Goal: Task Accomplishment & Management: Use online tool/utility

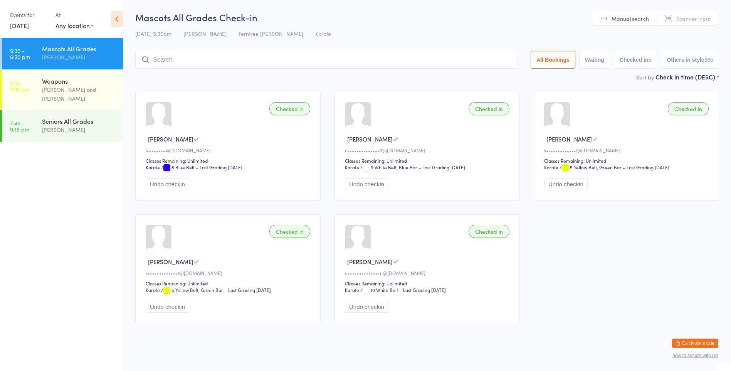
click at [28, 26] on link "[DATE]" at bounding box center [19, 25] width 19 height 8
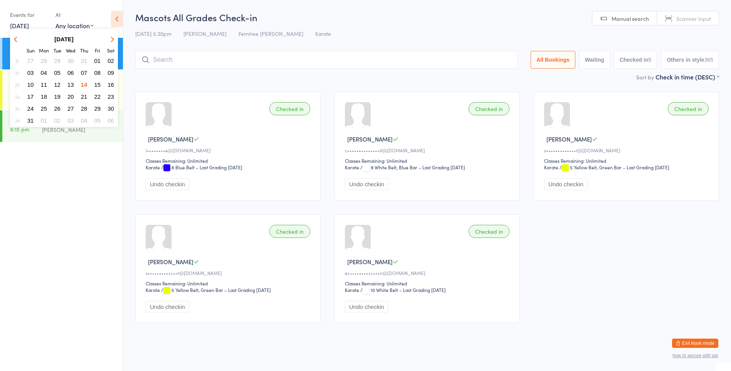
click at [73, 86] on span "13" at bounding box center [70, 84] width 7 height 7
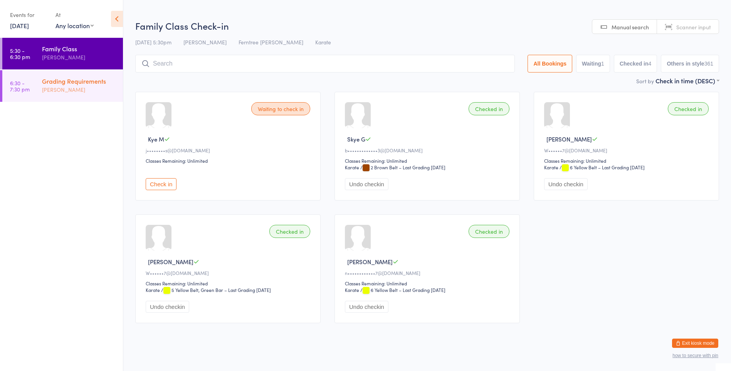
click at [82, 91] on div "[PERSON_NAME]" at bounding box center [79, 89] width 74 height 9
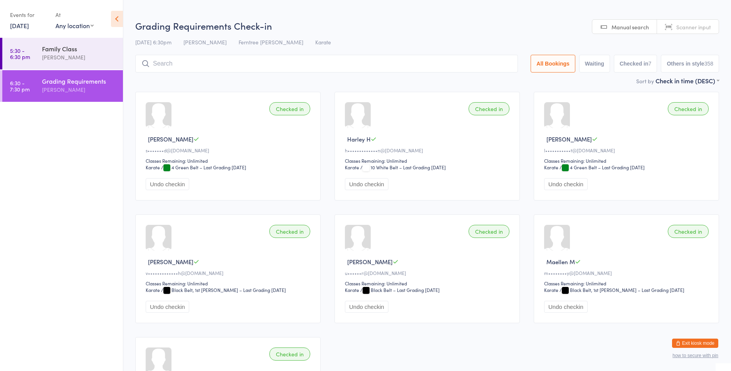
click at [173, 59] on input "search" at bounding box center [326, 64] width 382 height 18
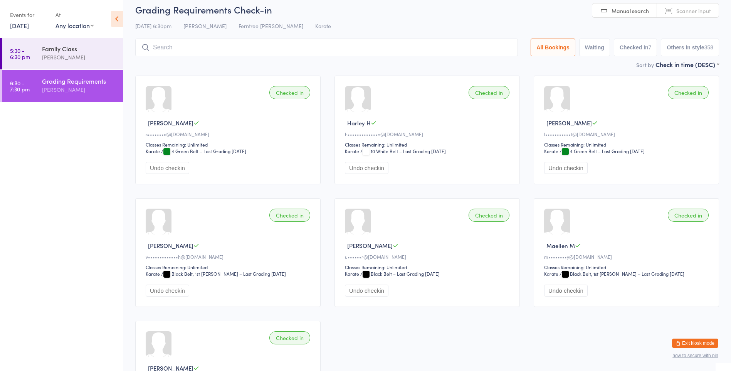
scroll to position [46, 0]
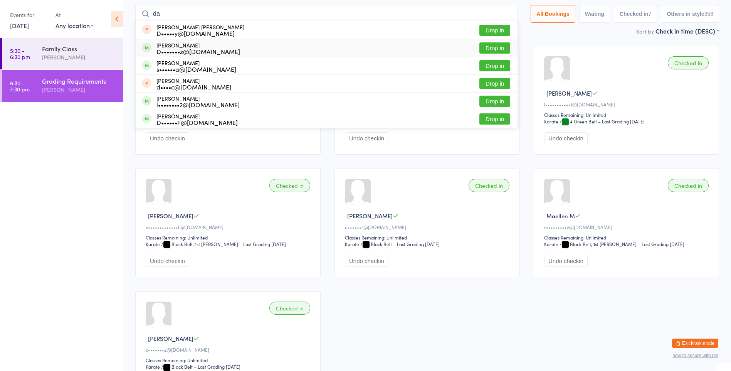
type input "da"
click at [480, 45] on button "Drop in" at bounding box center [494, 47] width 31 height 11
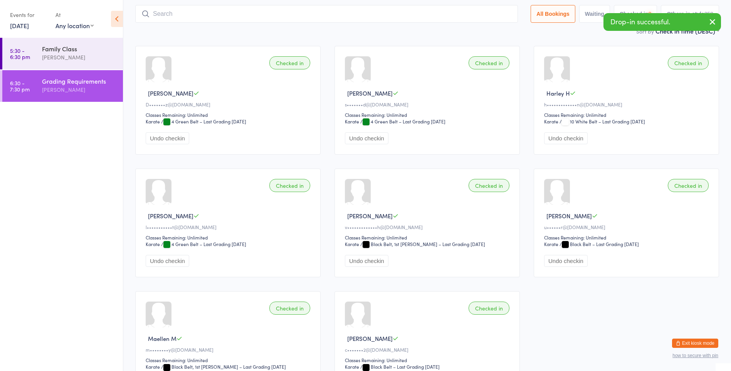
click at [29, 26] on link "[DATE]" at bounding box center [19, 25] width 19 height 8
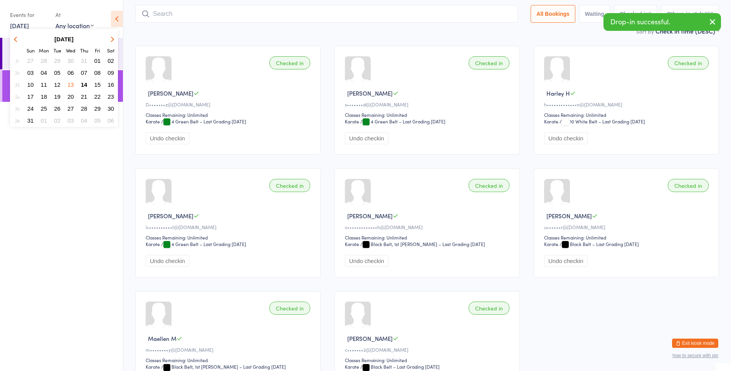
click at [85, 85] on span "14" at bounding box center [84, 84] width 7 height 7
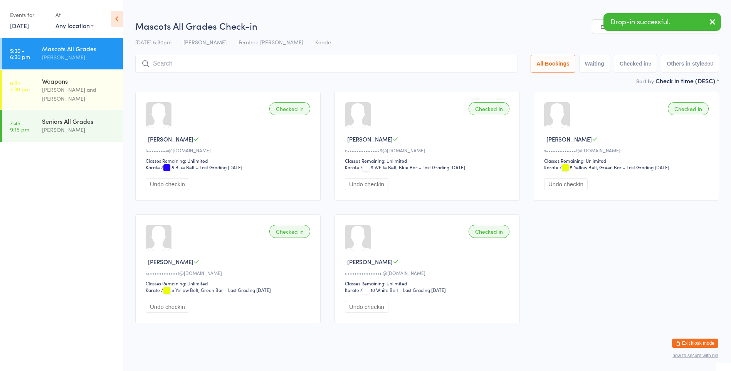
click at [84, 85] on div "Weapons" at bounding box center [79, 81] width 74 height 8
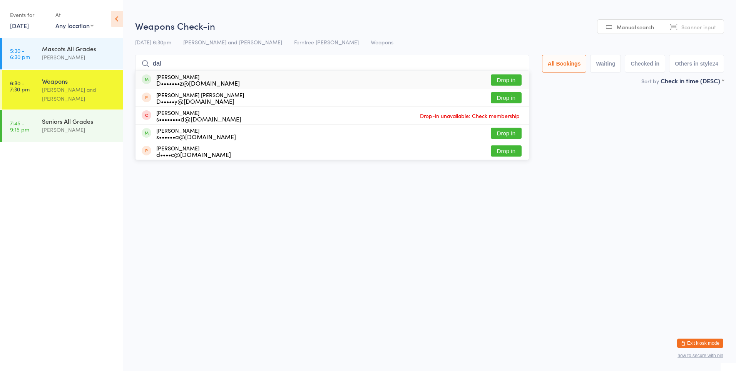
type input "dal"
click at [496, 80] on button "Drop in" at bounding box center [506, 79] width 31 height 11
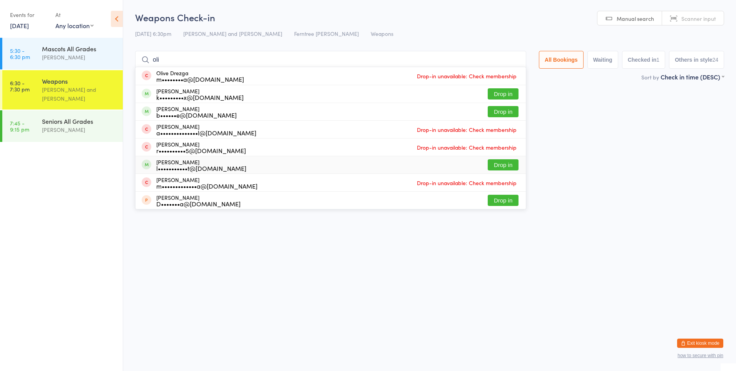
type input "oli"
click at [193, 161] on div "[PERSON_NAME] l•••••••••••t@[DOMAIN_NAME]" at bounding box center [201, 165] width 90 height 12
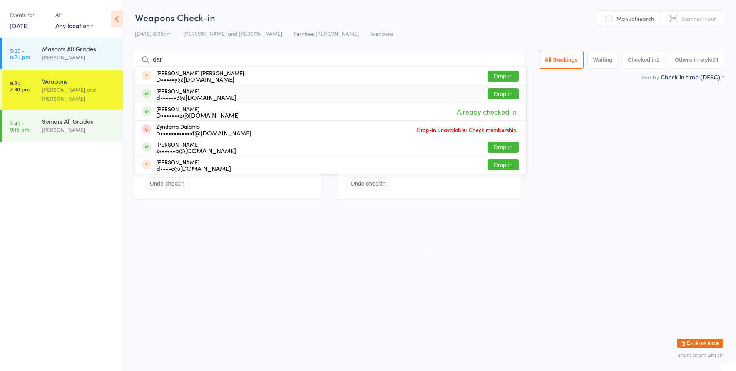
type input "dar"
click at [212, 94] on div "d••••••3@[DOMAIN_NAME]" at bounding box center [196, 97] width 80 height 6
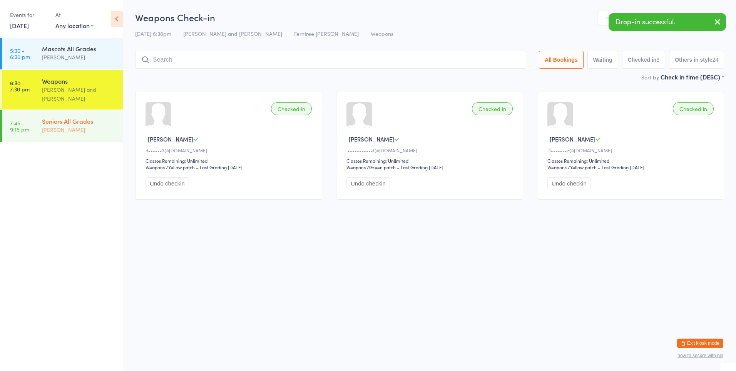
click at [91, 125] on div "[PERSON_NAME]" at bounding box center [79, 129] width 74 height 9
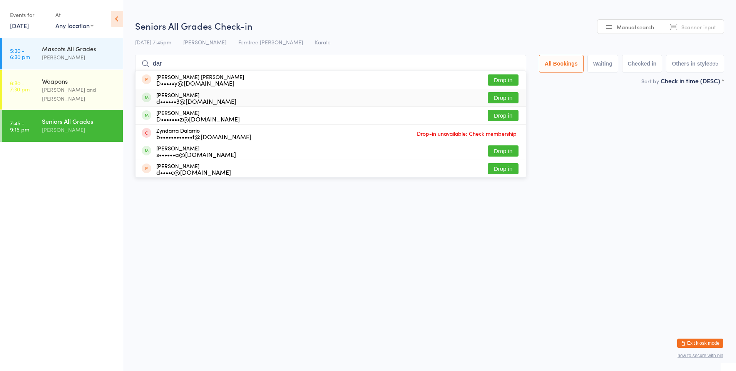
type input "dar"
click at [196, 101] on div "d••••••3@[DOMAIN_NAME]" at bounding box center [196, 101] width 80 height 6
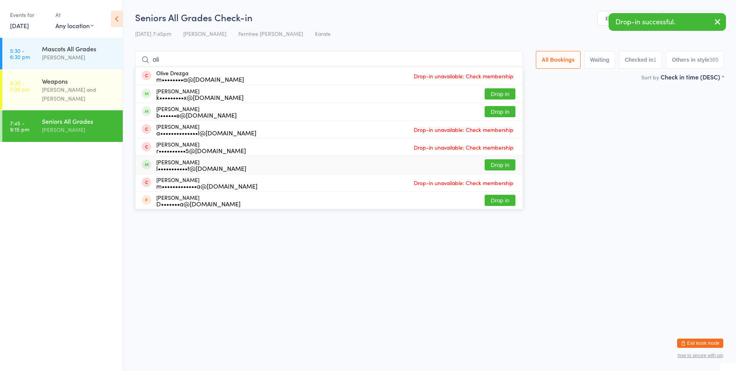
type input "oli"
click at [179, 168] on div "l•••••••••••t@[DOMAIN_NAME]" at bounding box center [201, 168] width 90 height 6
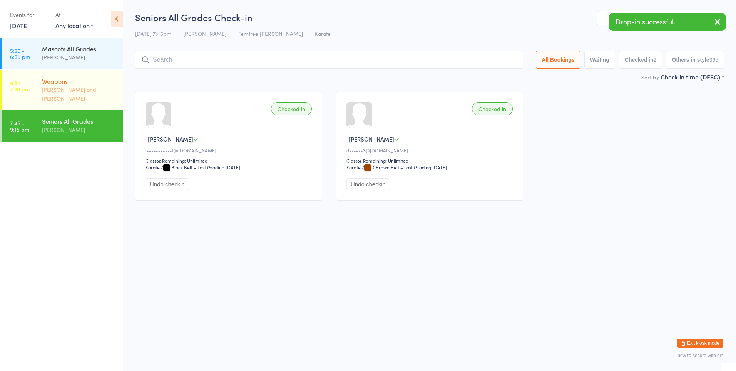
click at [55, 76] on div "Weapons [PERSON_NAME] and [PERSON_NAME]" at bounding box center [82, 89] width 81 height 39
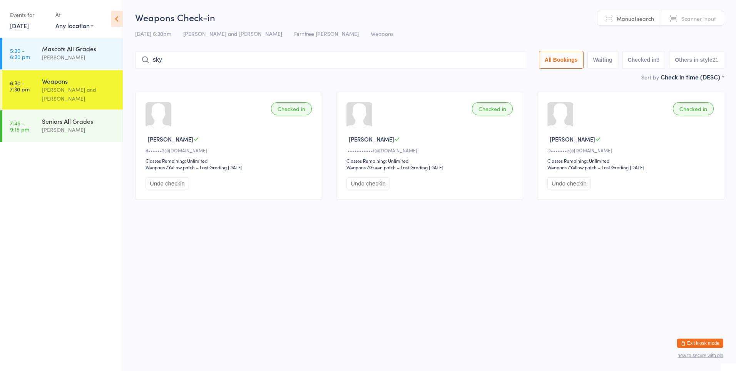
type input "skye"
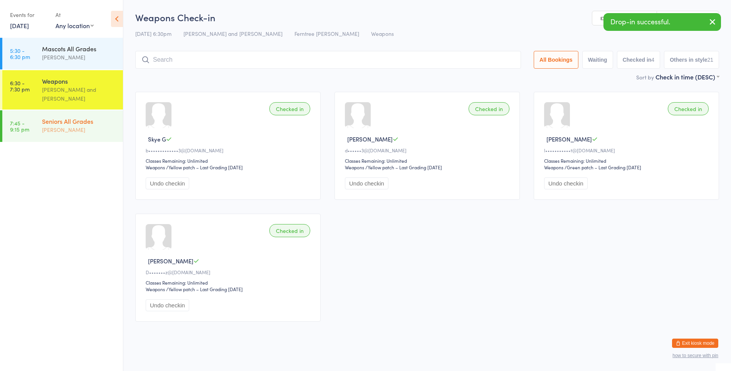
click at [45, 125] on div "[PERSON_NAME]" at bounding box center [79, 129] width 74 height 9
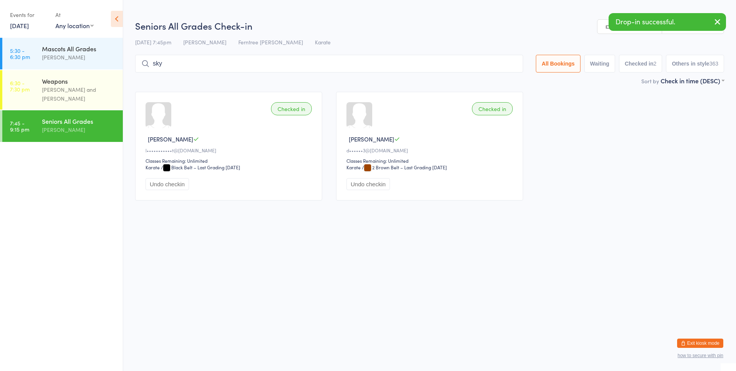
type input "skye"
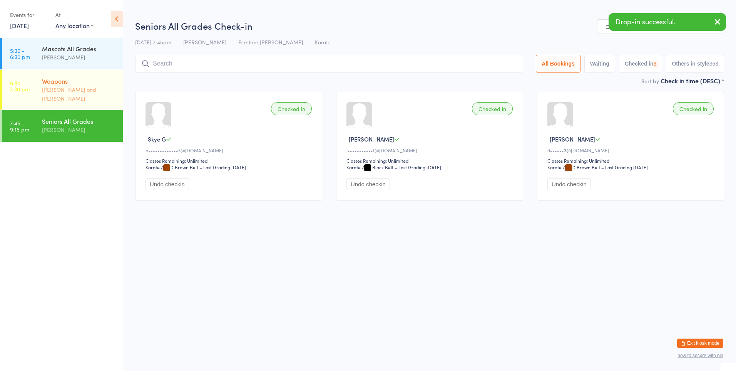
click at [76, 77] on div "Weapons [PERSON_NAME] and [PERSON_NAME]" at bounding box center [82, 89] width 81 height 39
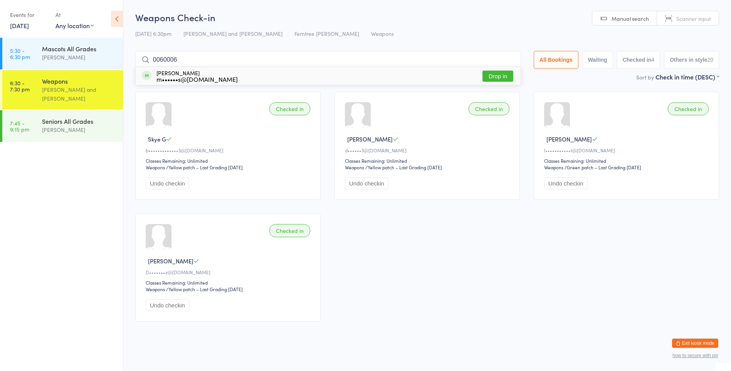
type input "00600060"
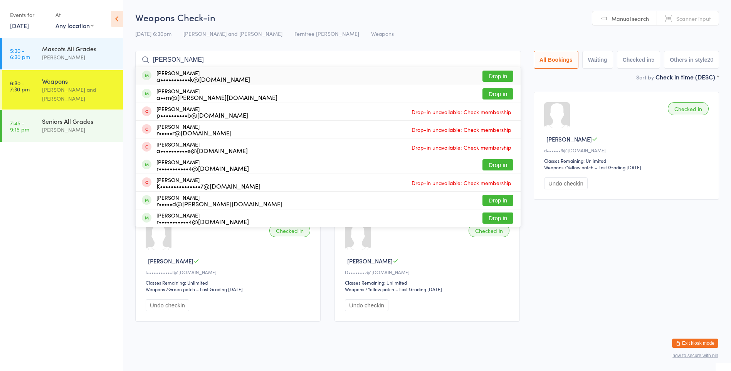
type input "[PERSON_NAME]"
drag, startPoint x: 186, startPoint y: 79, endPoint x: 183, endPoint y: 80, distance: 3.9
click at [188, 79] on div "a•••••••••••k@[DOMAIN_NAME]" at bounding box center [203, 79] width 94 height 6
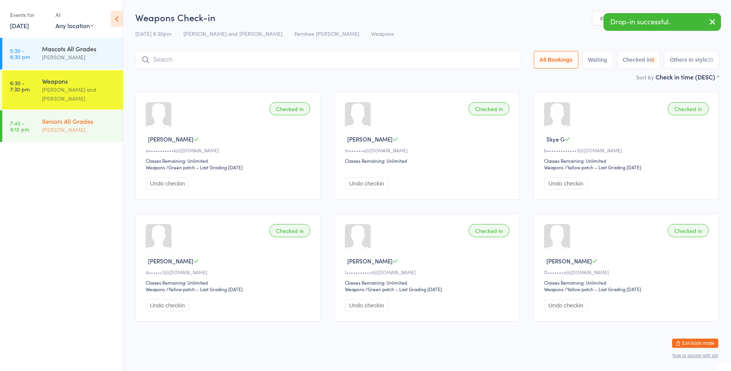
click at [91, 117] on div "Seniors All Grades" at bounding box center [79, 121] width 74 height 8
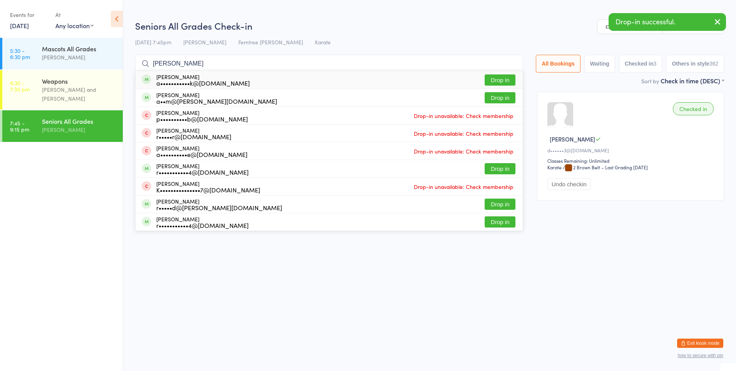
type input "[PERSON_NAME]"
click at [169, 80] on div "a•••••••••••k@[DOMAIN_NAME]" at bounding box center [203, 83] width 94 height 6
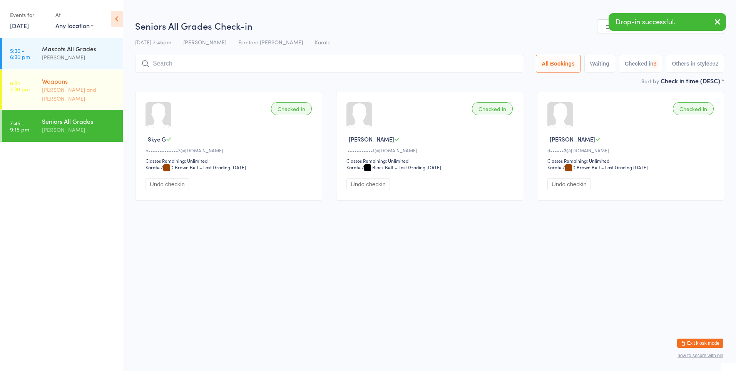
click at [97, 85] on div "[PERSON_NAME] and [PERSON_NAME]" at bounding box center [79, 94] width 74 height 18
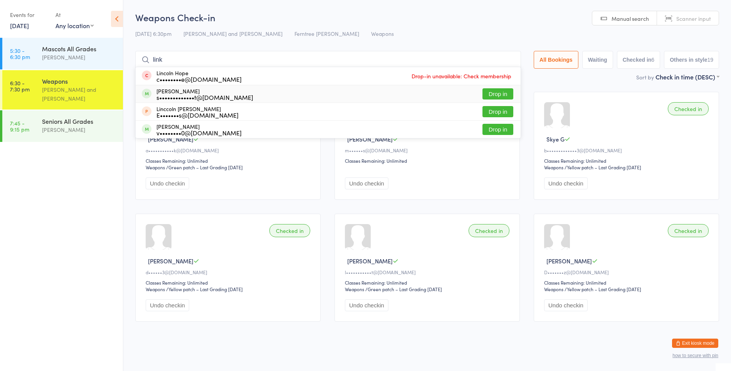
type input "link"
click at [161, 97] on div "s•••••••••••••t@[DOMAIN_NAME]" at bounding box center [204, 97] width 97 height 6
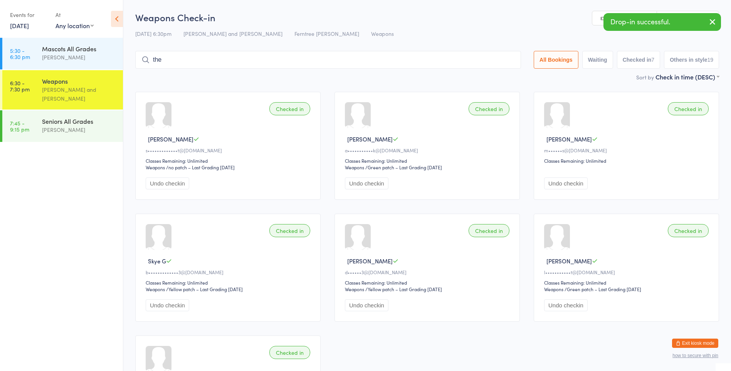
type input "theo"
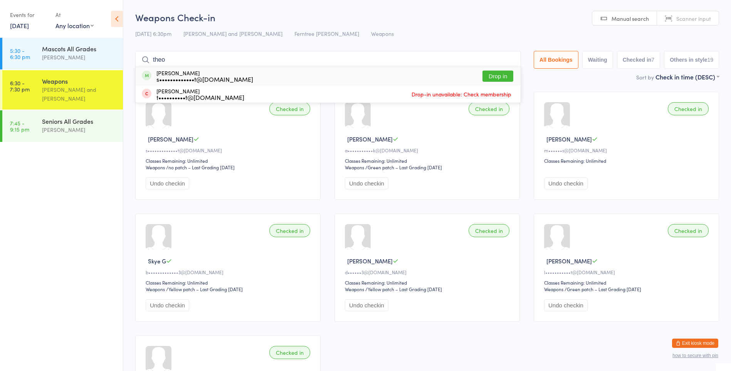
type input "theo"
click at [167, 72] on div "[PERSON_NAME] s•••••••••••••t@[DOMAIN_NAME]" at bounding box center [204, 76] width 97 height 12
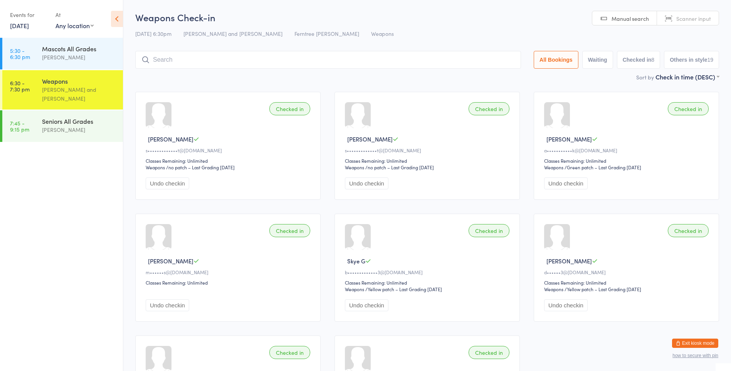
drag, startPoint x: 151, startPoint y: 147, endPoint x: 146, endPoint y: 148, distance: 4.3
drag, startPoint x: 146, startPoint y: 148, endPoint x: 56, endPoint y: 214, distance: 112.2
click at [56, 215] on ul "5:30 - 6:30 pm Mascots All Grades [PERSON_NAME] 6:30 - 7:30 pm Weapons [PERSON_…" at bounding box center [61, 204] width 123 height 333
click at [53, 49] on div "Mascots All Grades" at bounding box center [79, 48] width 74 height 8
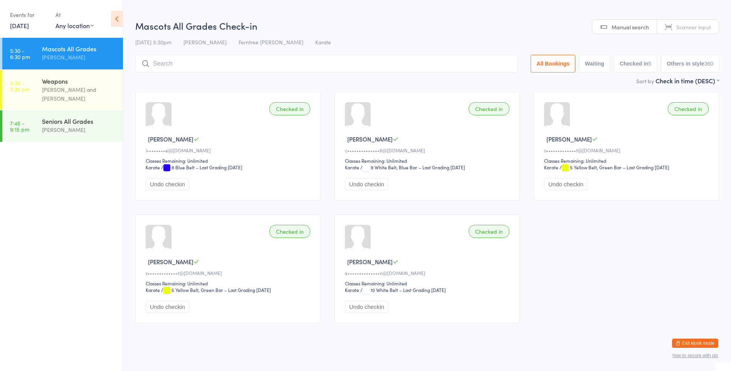
click at [438, 266] on div "Checked in [PERSON_NAME] K e••••••••••••••n@[DOMAIN_NAME] Classes Remaining: Un…" at bounding box center [426, 268] width 185 height 109
